Goal: Use online tool/utility

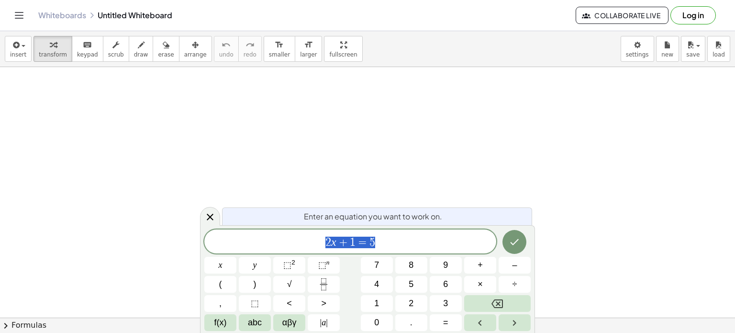
click at [351, 237] on span "1" at bounding box center [353, 241] width 6 height 11
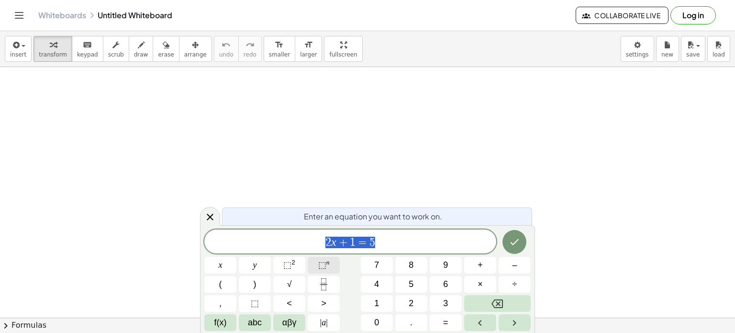
drag, startPoint x: 382, startPoint y: 242, endPoint x: 320, endPoint y: 259, distance: 64.5
click at [320, 259] on div "****** 2 x + 1 = 5 x y ⬚ 2 ⬚ n 7 8 9 + – ( ) √ 4 5 6 × ÷ , ⬚ < > 1 2 3 f(x) abc…" at bounding box center [367, 279] width 326 height 101
click at [330, 280] on button "Fraction" at bounding box center [324, 284] width 32 height 17
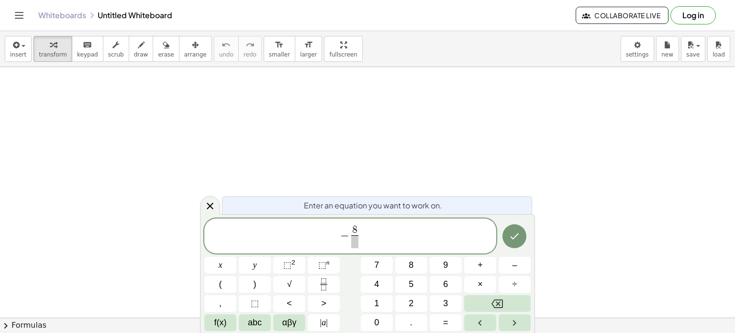
click at [356, 245] on span at bounding box center [354, 241] width 7 height 13
click at [369, 234] on span "− 8 3 ​ ​" at bounding box center [350, 236] width 292 height 25
click at [329, 282] on icon "Fraction" at bounding box center [324, 284] width 12 height 12
click at [329, 278] on icon "Fraction" at bounding box center [324, 284] width 12 height 12
click at [386, 240] on span at bounding box center [384, 241] width 7 height 13
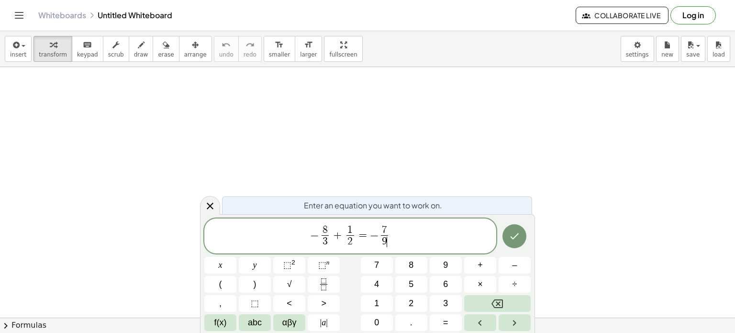
click at [399, 229] on span "− 8 3 ​ + 1 2 ​ = − 7 9 ​ ​" at bounding box center [350, 236] width 292 height 25
click at [515, 232] on icon "Done" at bounding box center [514, 235] width 11 height 11
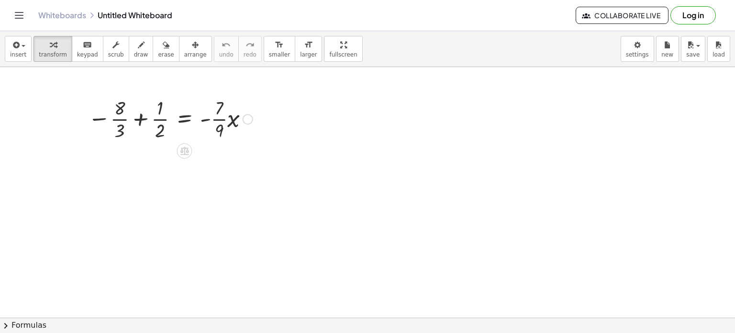
click at [168, 123] on div at bounding box center [170, 118] width 174 height 48
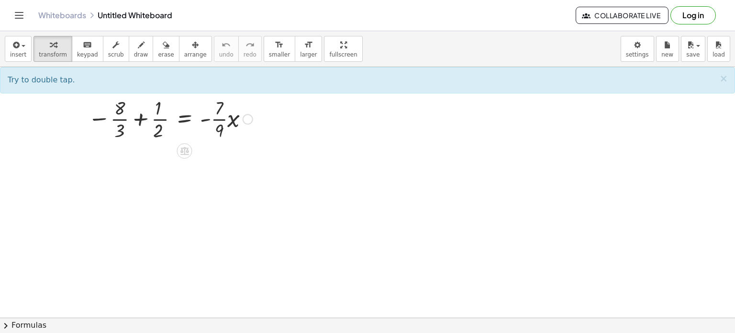
click at [168, 123] on div at bounding box center [170, 118] width 174 height 48
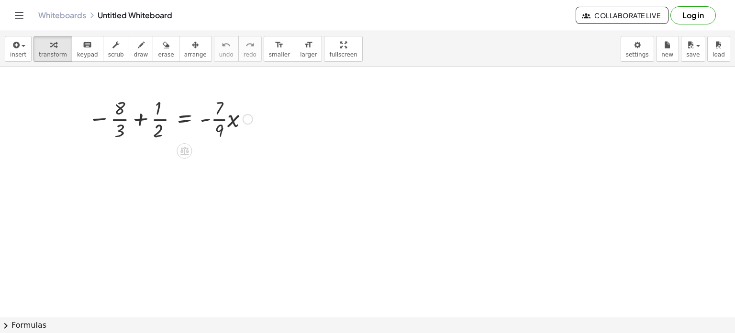
click at [168, 123] on div at bounding box center [170, 118] width 174 height 48
click at [184, 119] on div at bounding box center [170, 118] width 174 height 48
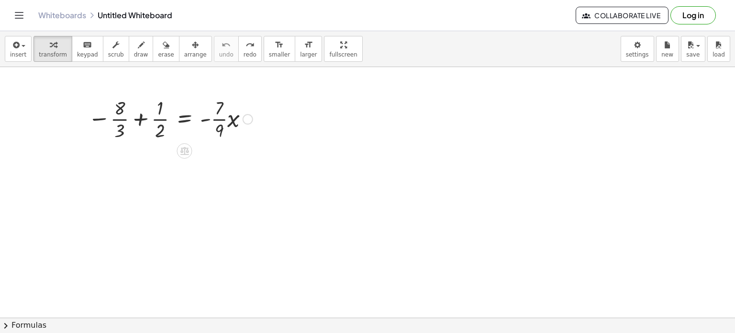
click at [125, 121] on div at bounding box center [170, 118] width 174 height 48
click at [218, 123] on div at bounding box center [170, 118] width 174 height 48
